Goal: Task Accomplishment & Management: Manage account settings

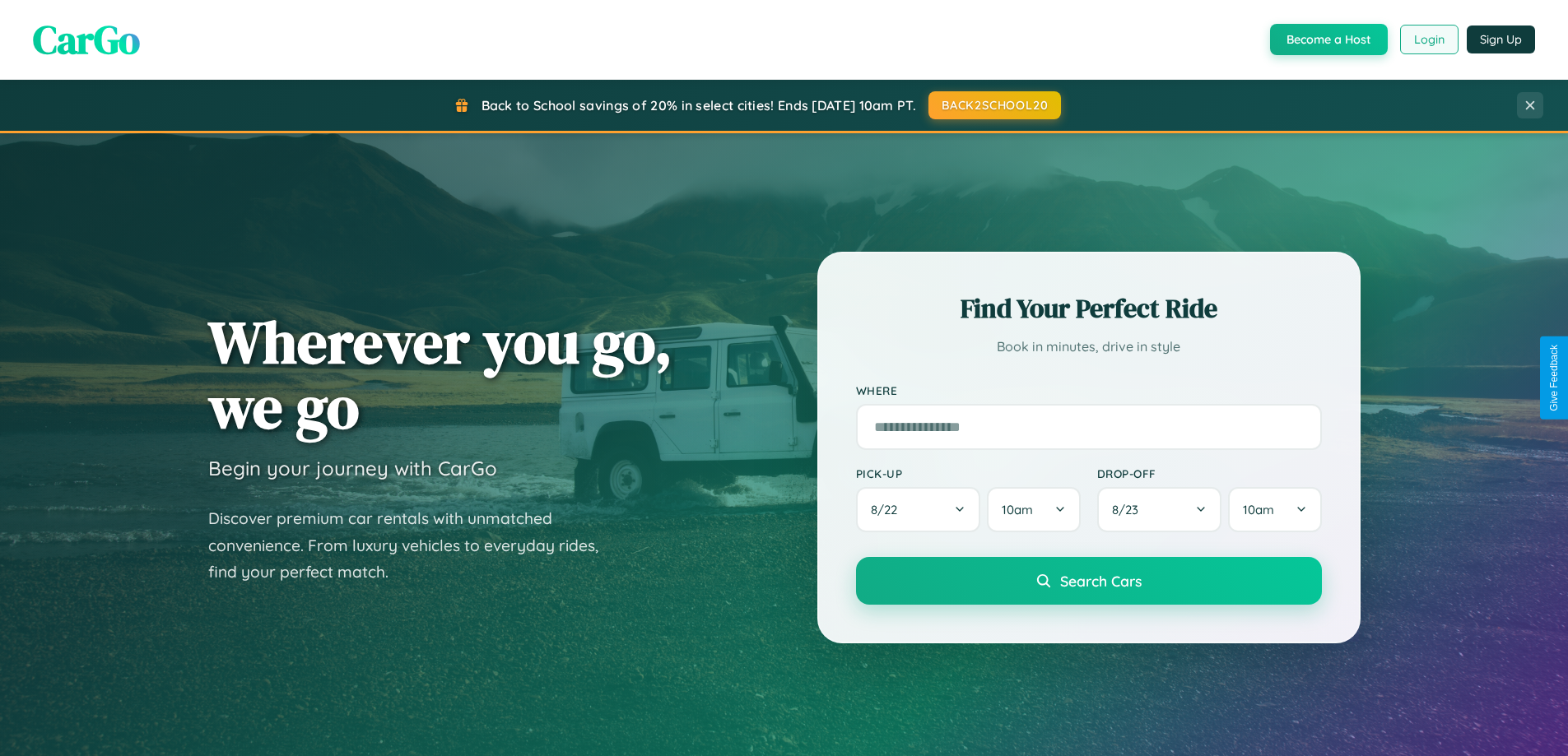
click at [1428, 40] on button "Login" at bounding box center [1429, 39] width 59 height 29
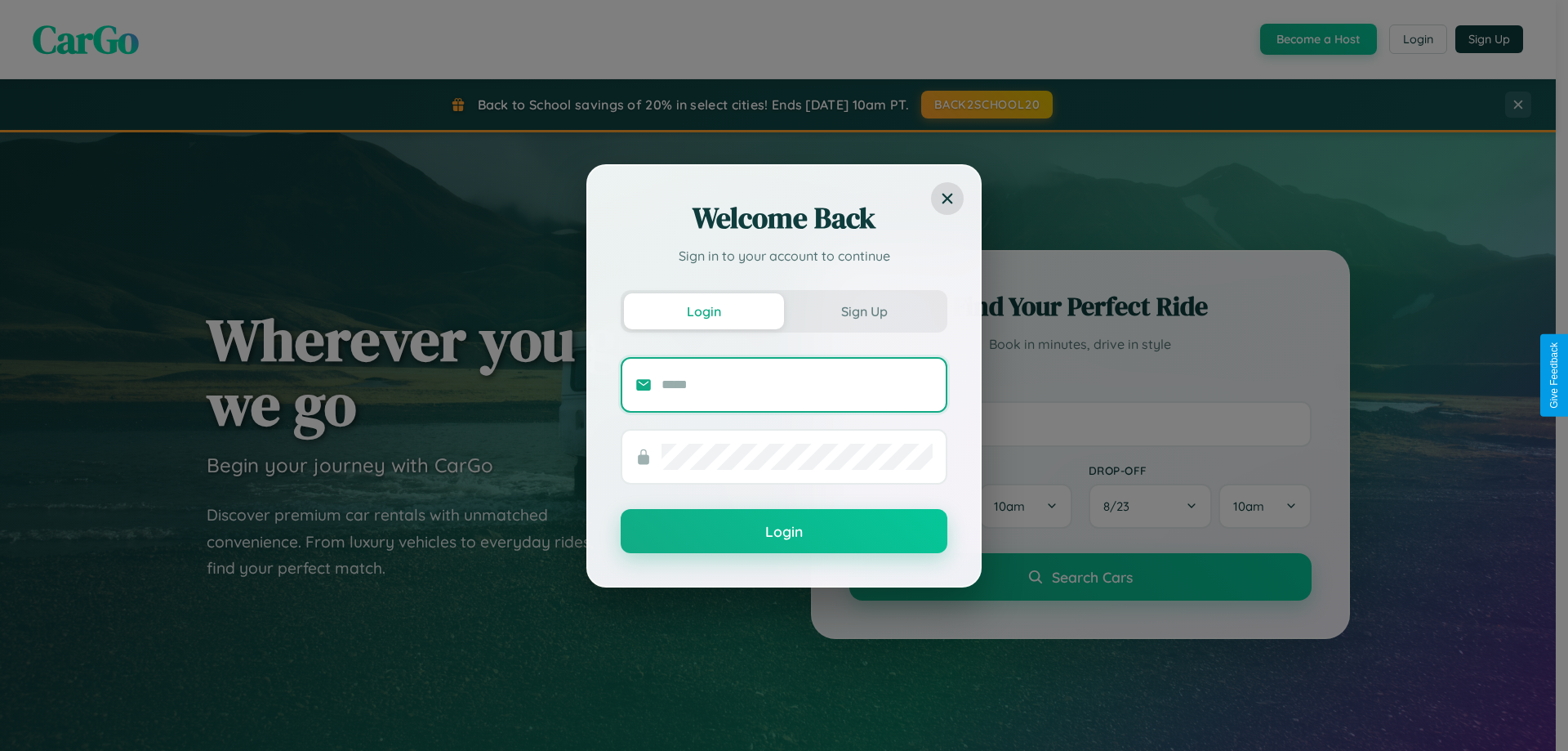
click at [798, 384] on input "text" at bounding box center [798, 385] width 271 height 26
type input "**********"
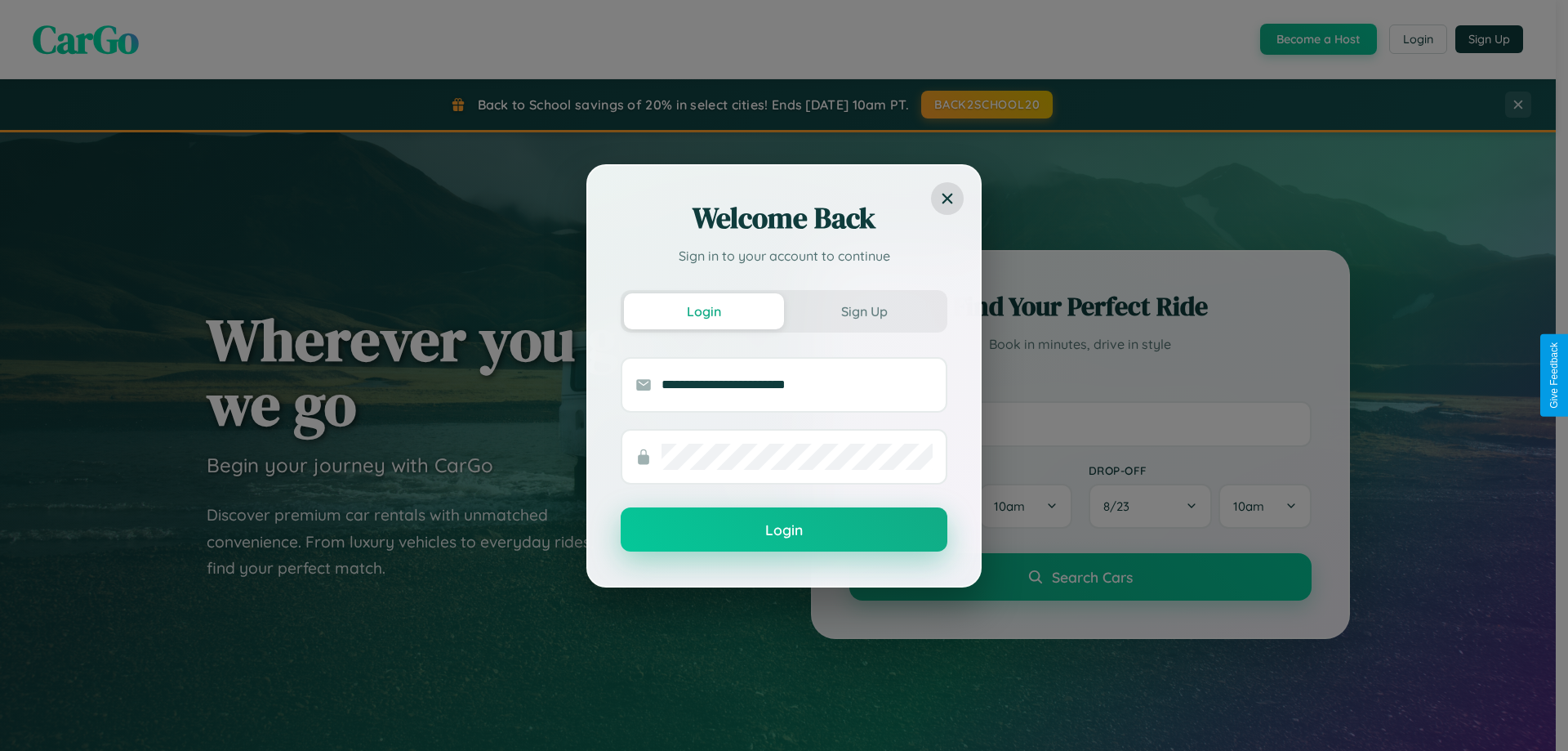
click at [784, 531] on button "Login" at bounding box center [784, 530] width 327 height 44
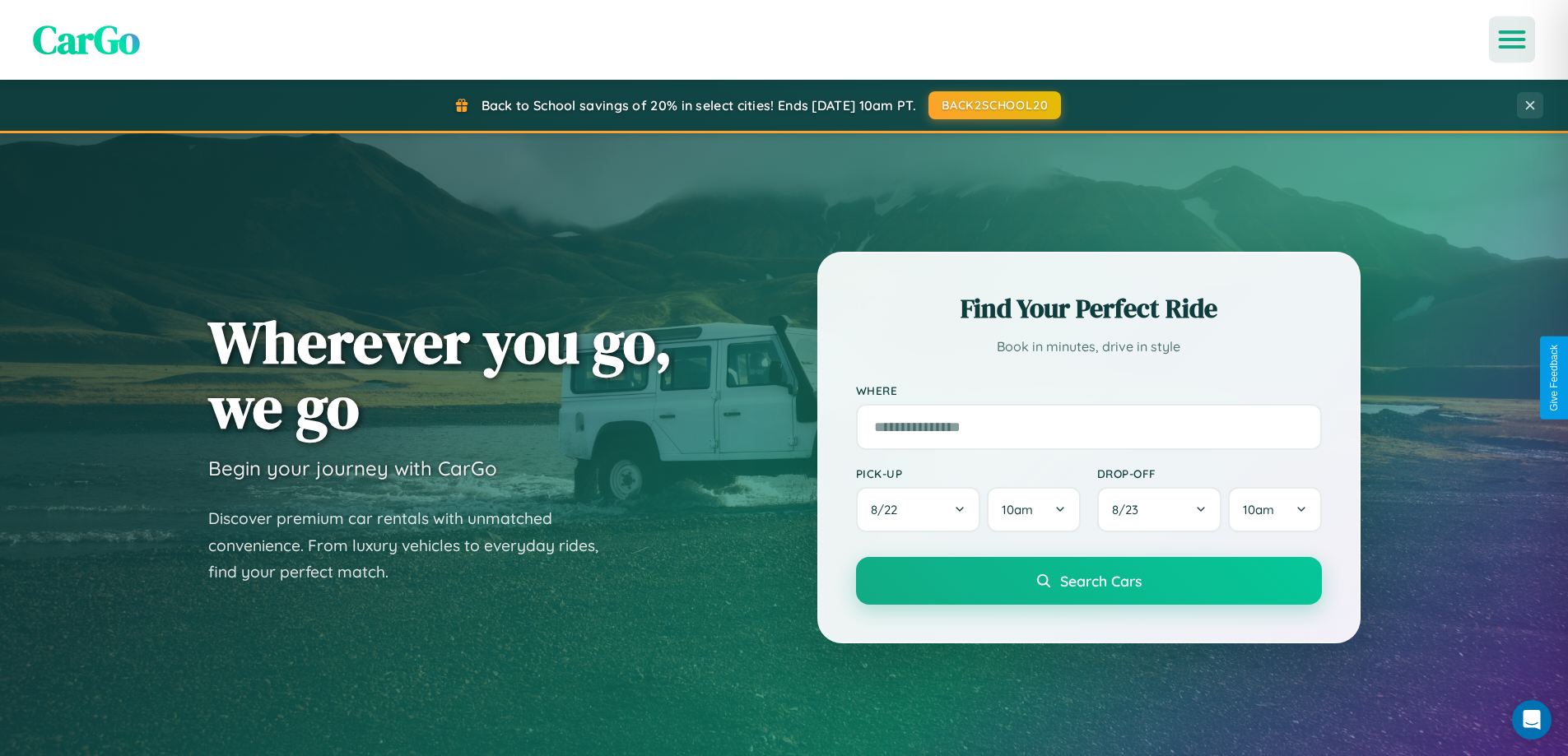
click at [1512, 40] on icon "Open menu" at bounding box center [1512, 40] width 24 height 15
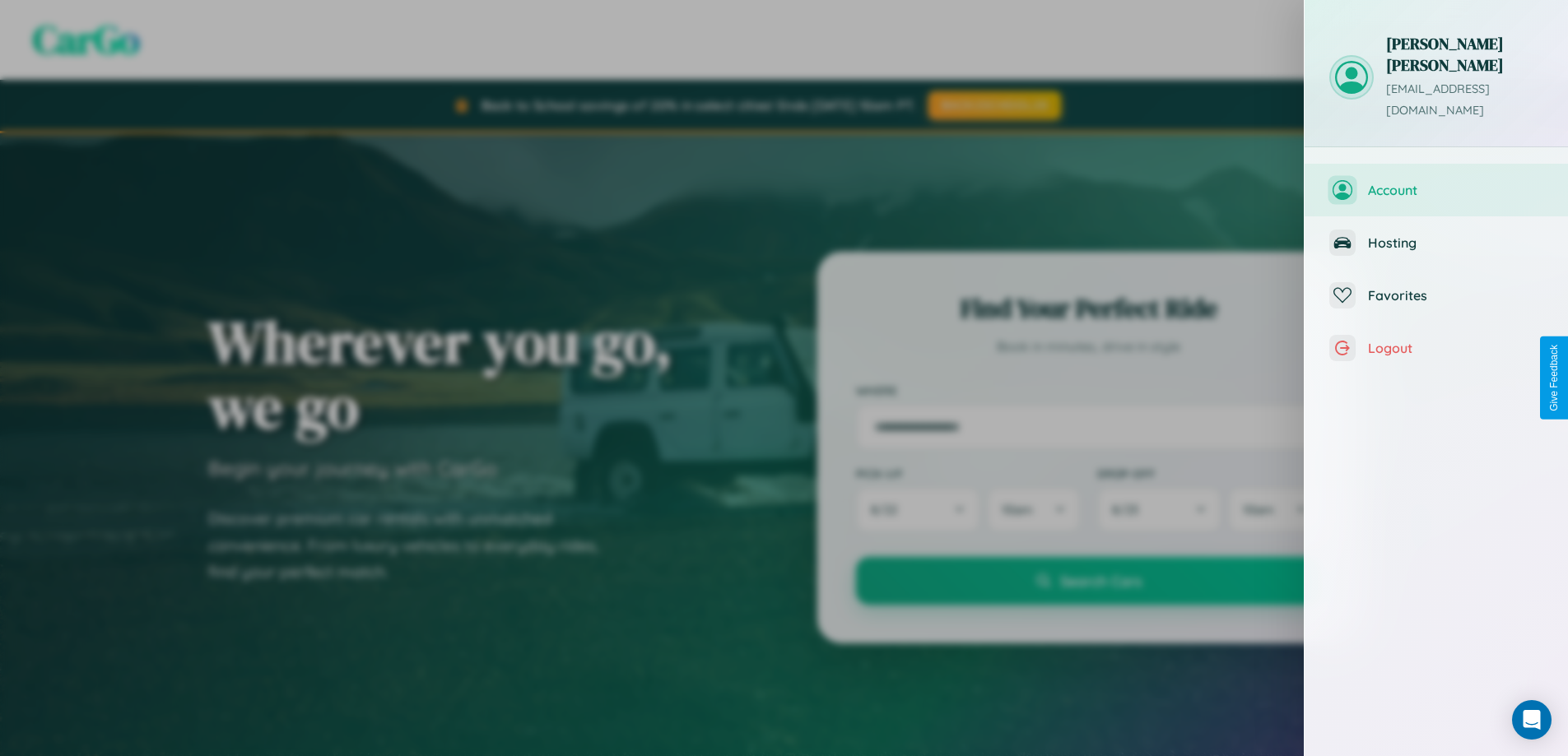
click at [1437, 182] on span "Account" at bounding box center [1456, 190] width 176 height 16
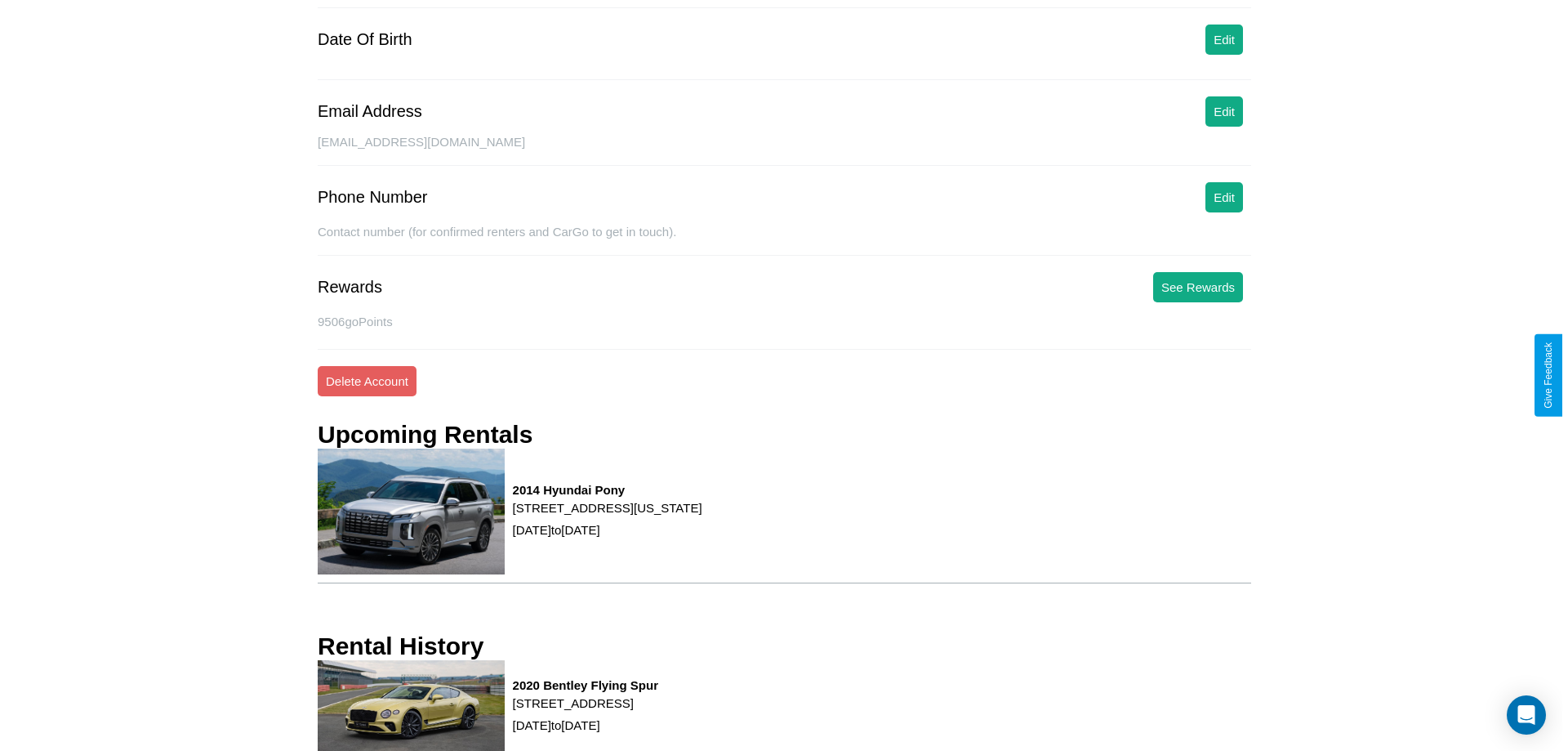
scroll to position [207, 0]
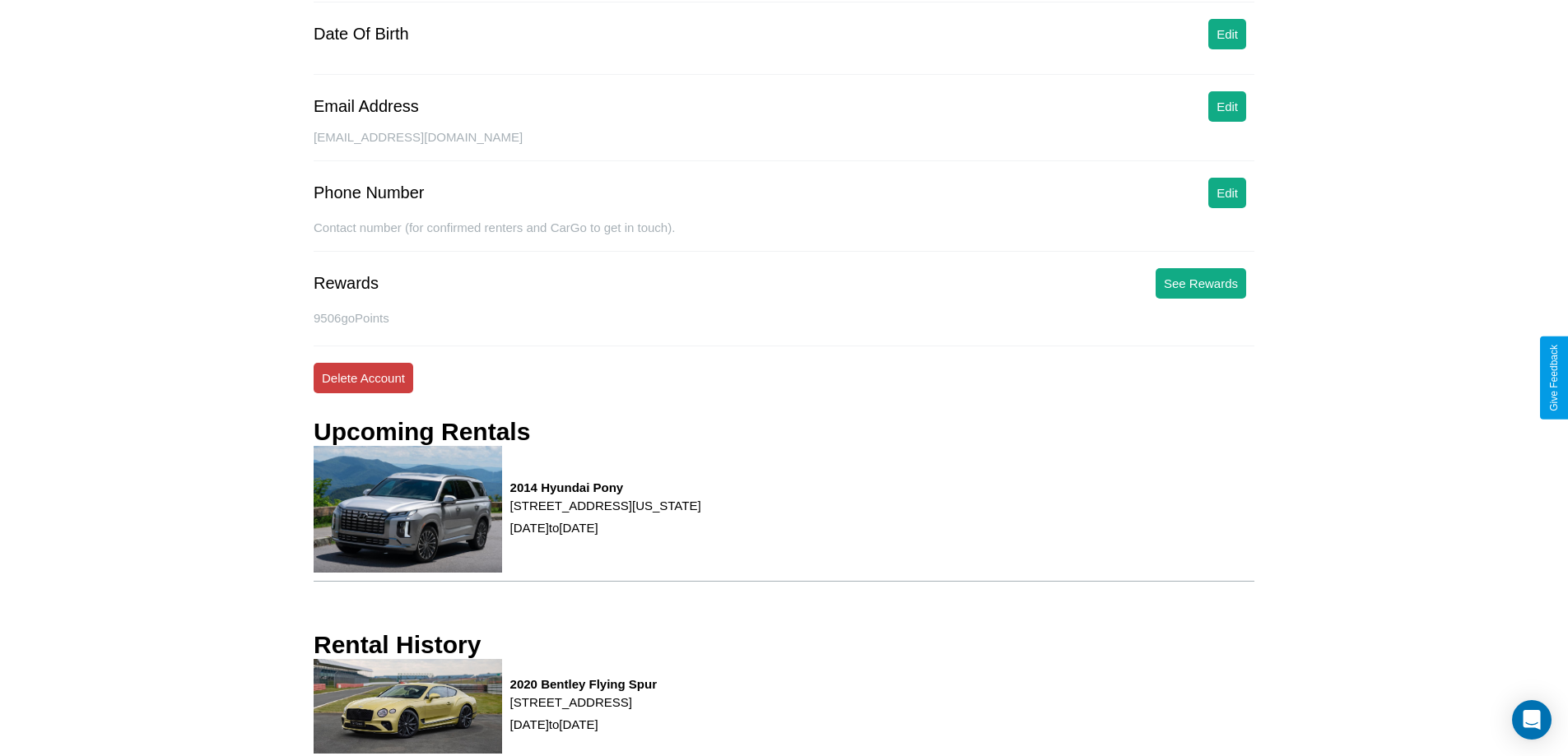
click at [363, 378] on button "Delete Account" at bounding box center [363, 378] width 100 height 30
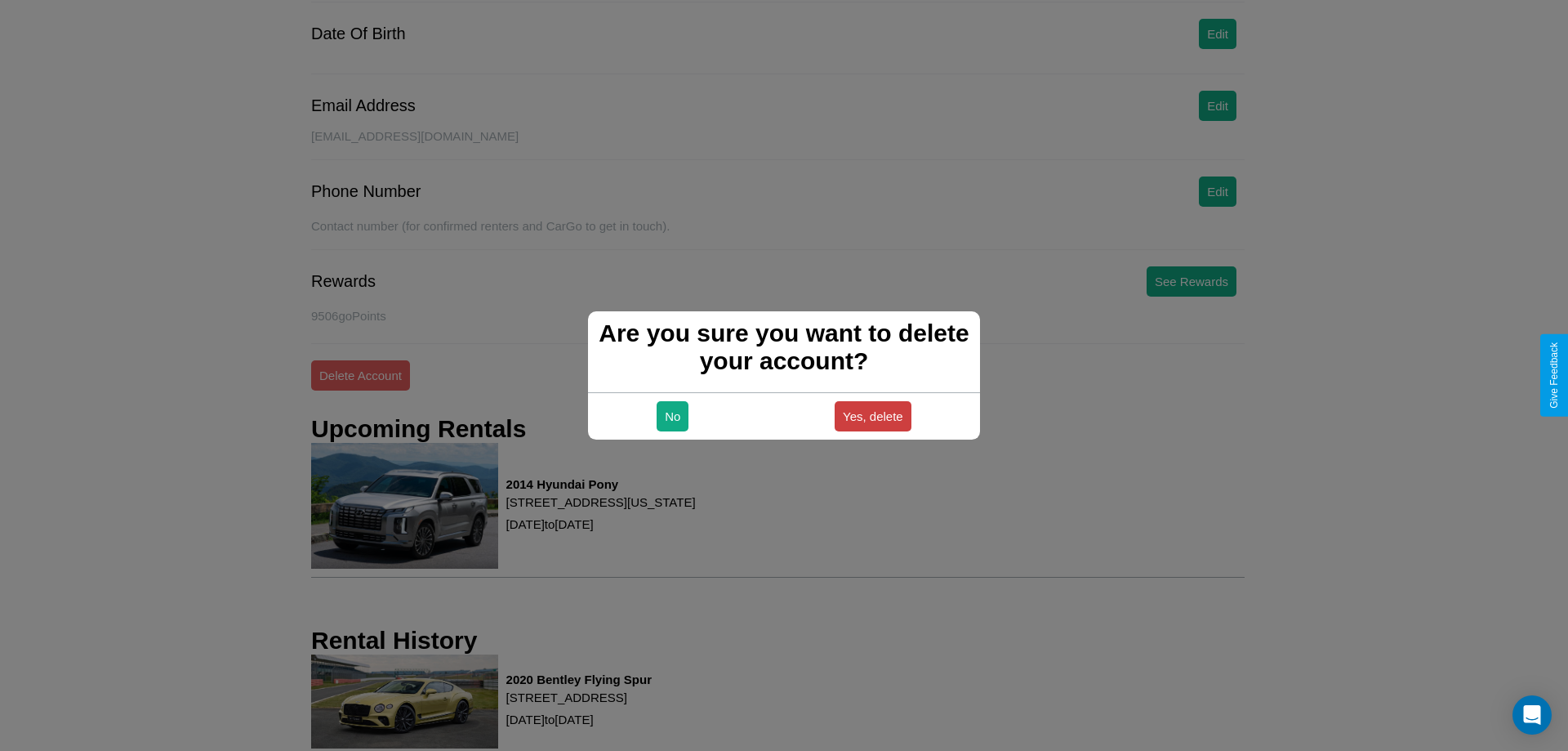
click at [872, 416] on button "Yes, delete" at bounding box center [873, 416] width 77 height 30
